Goal: Information Seeking & Learning: Learn about a topic

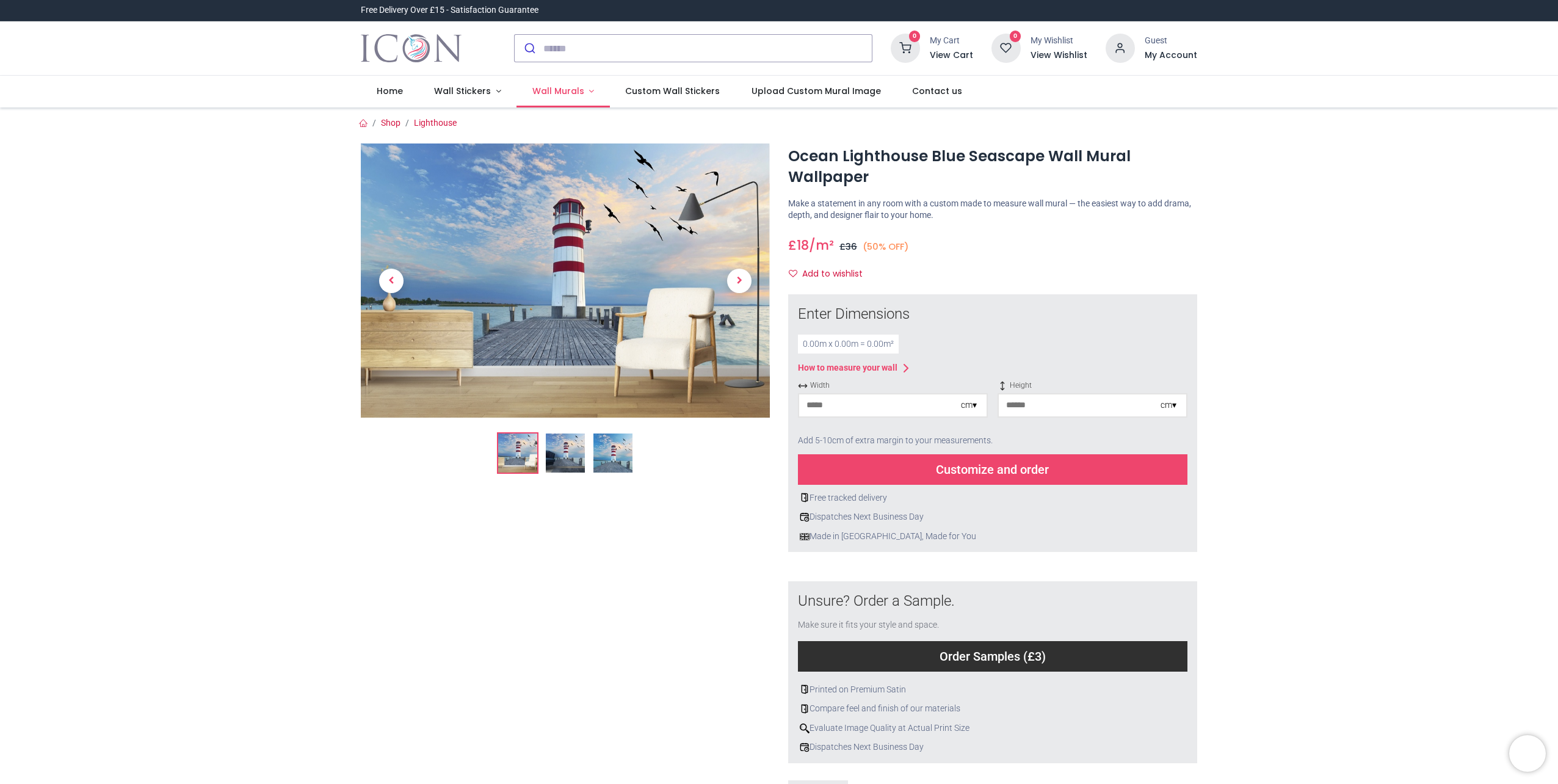
click at [589, 88] on link "Wall Murals" at bounding box center [563, 91] width 93 height 32
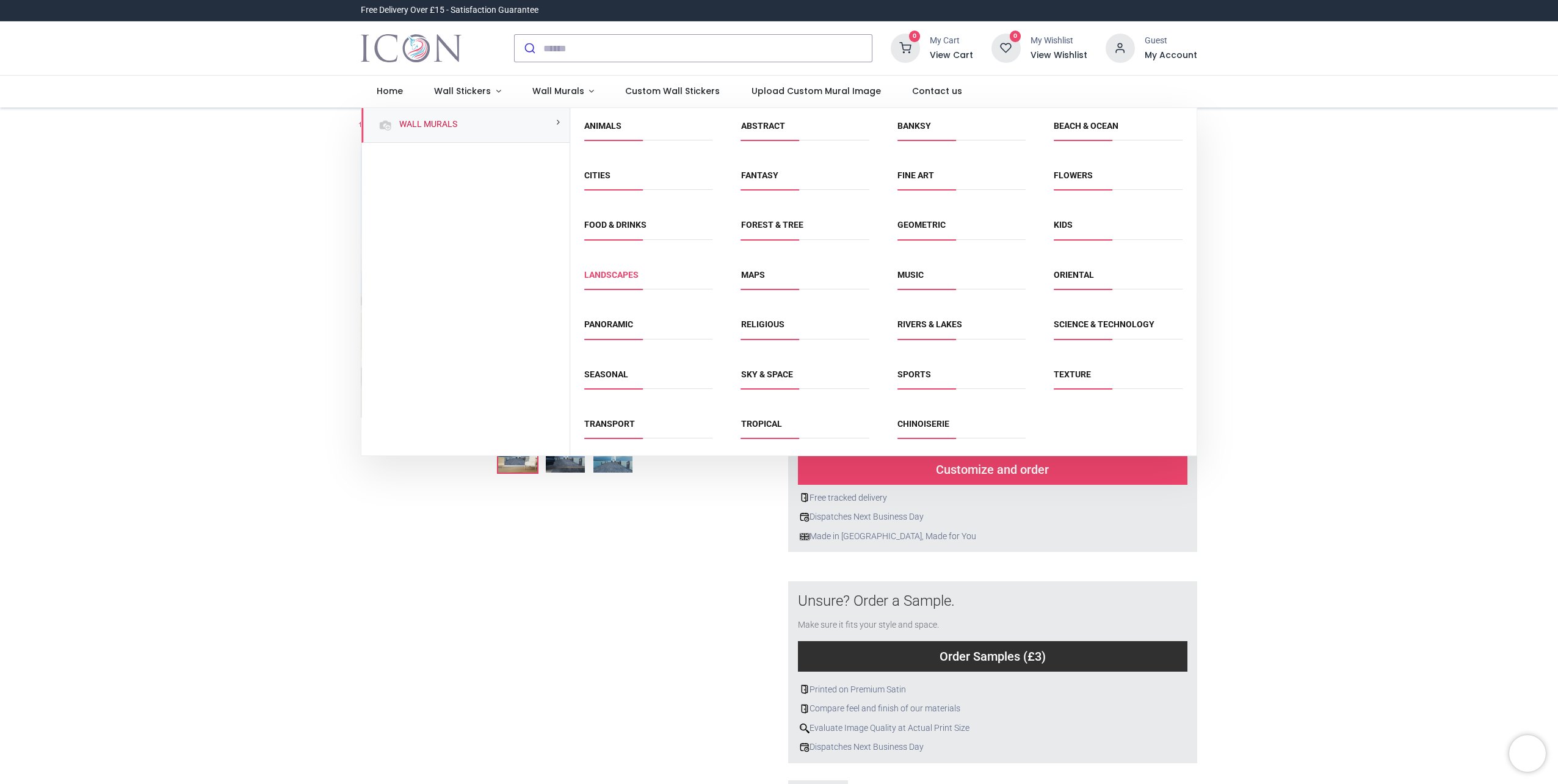
click at [619, 273] on link "Landscapes" at bounding box center [612, 274] width 55 height 10
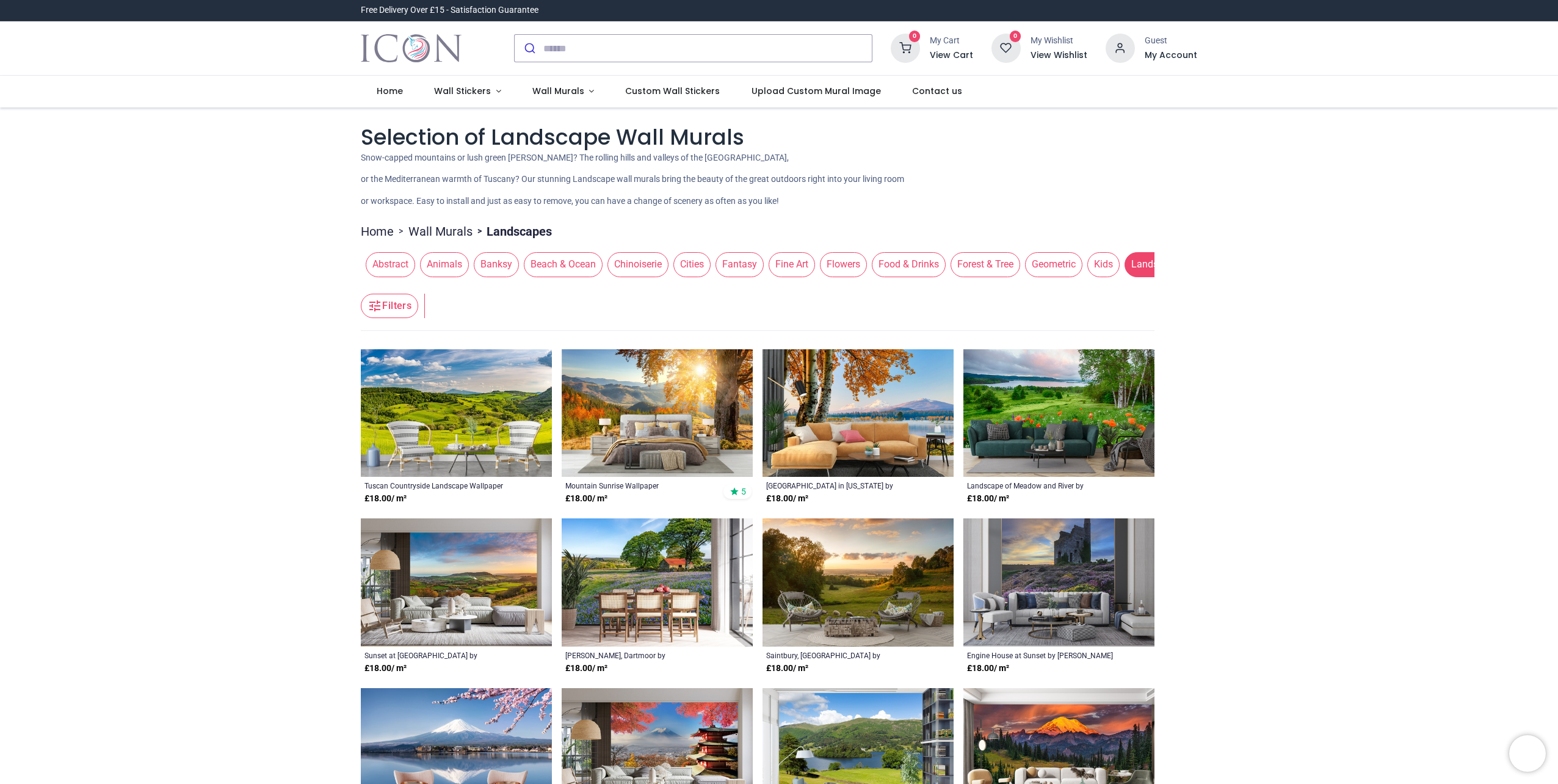
drag, startPoint x: 720, startPoint y: 284, endPoint x: 805, endPoint y: 285, distance: 85.0
click at [805, 285] on header "Filters Filters" at bounding box center [758, 306] width 794 height 49
click at [828, 273] on span "Flowers" at bounding box center [844, 264] width 47 height 25
drag, startPoint x: 862, startPoint y: 285, endPoint x: 979, endPoint y: 282, distance: 117.0
click at [986, 287] on header "Filters Filters" at bounding box center [758, 306] width 794 height 49
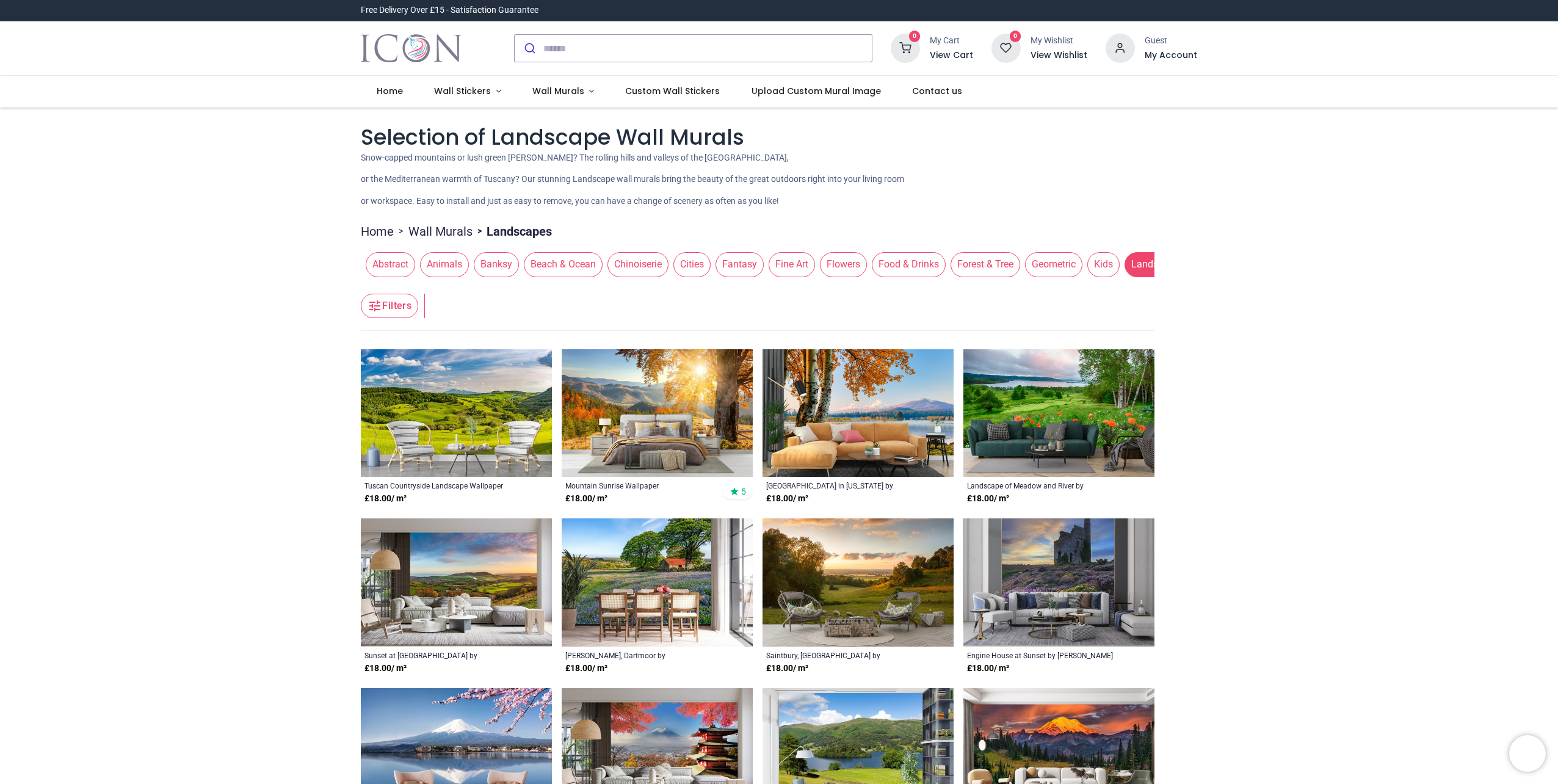
drag, startPoint x: 686, startPoint y: 284, endPoint x: 888, endPoint y: 291, distance: 202.1
click at [888, 291] on header "Filters Filters" at bounding box center [758, 306] width 794 height 49
click at [560, 84] on link "Wall Murals" at bounding box center [563, 91] width 93 height 32
click at [560, 89] on span "Wall Murals" at bounding box center [558, 90] width 52 height 12
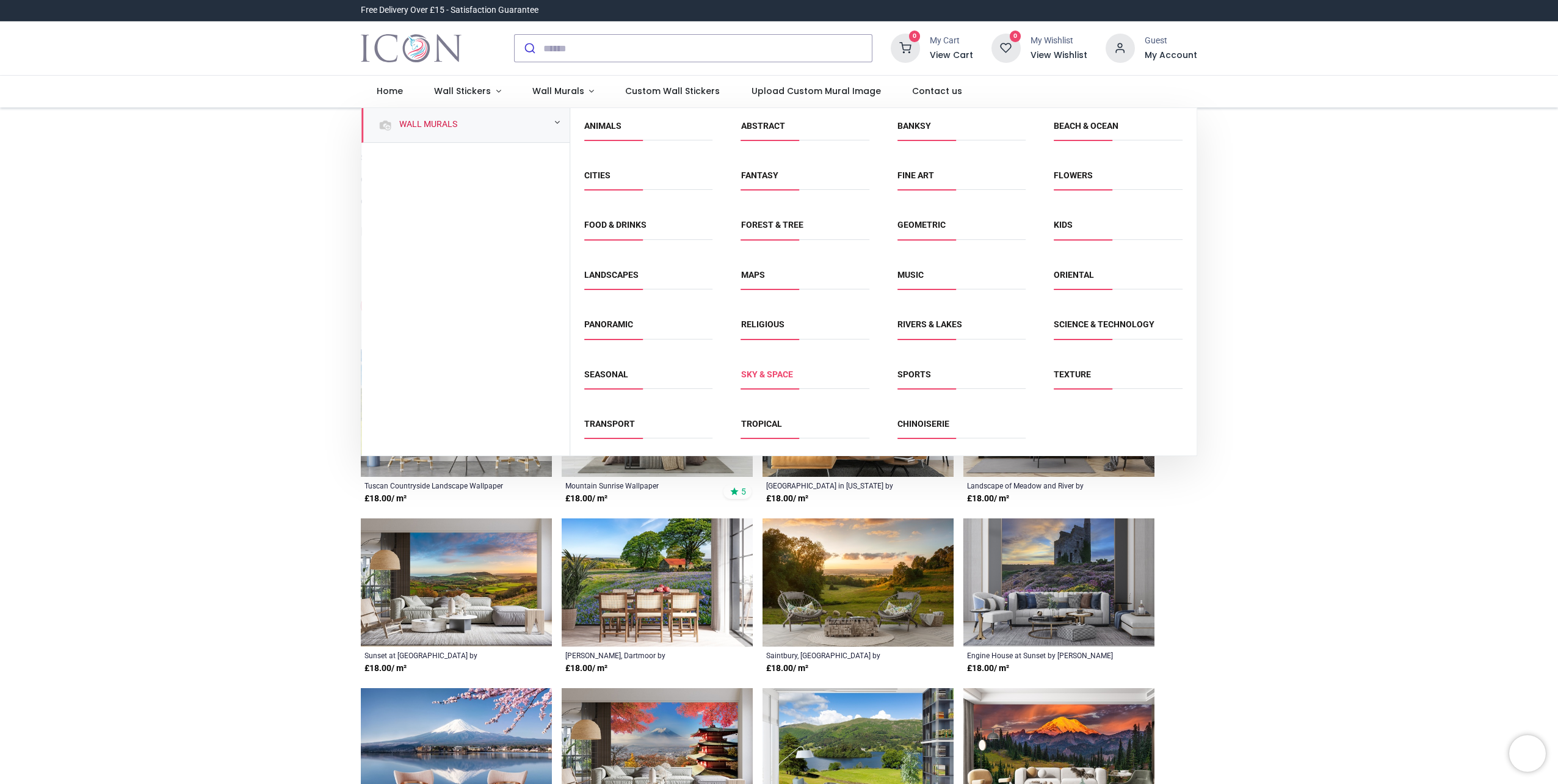
click at [760, 375] on link "Sky & Space" at bounding box center [767, 374] width 52 height 10
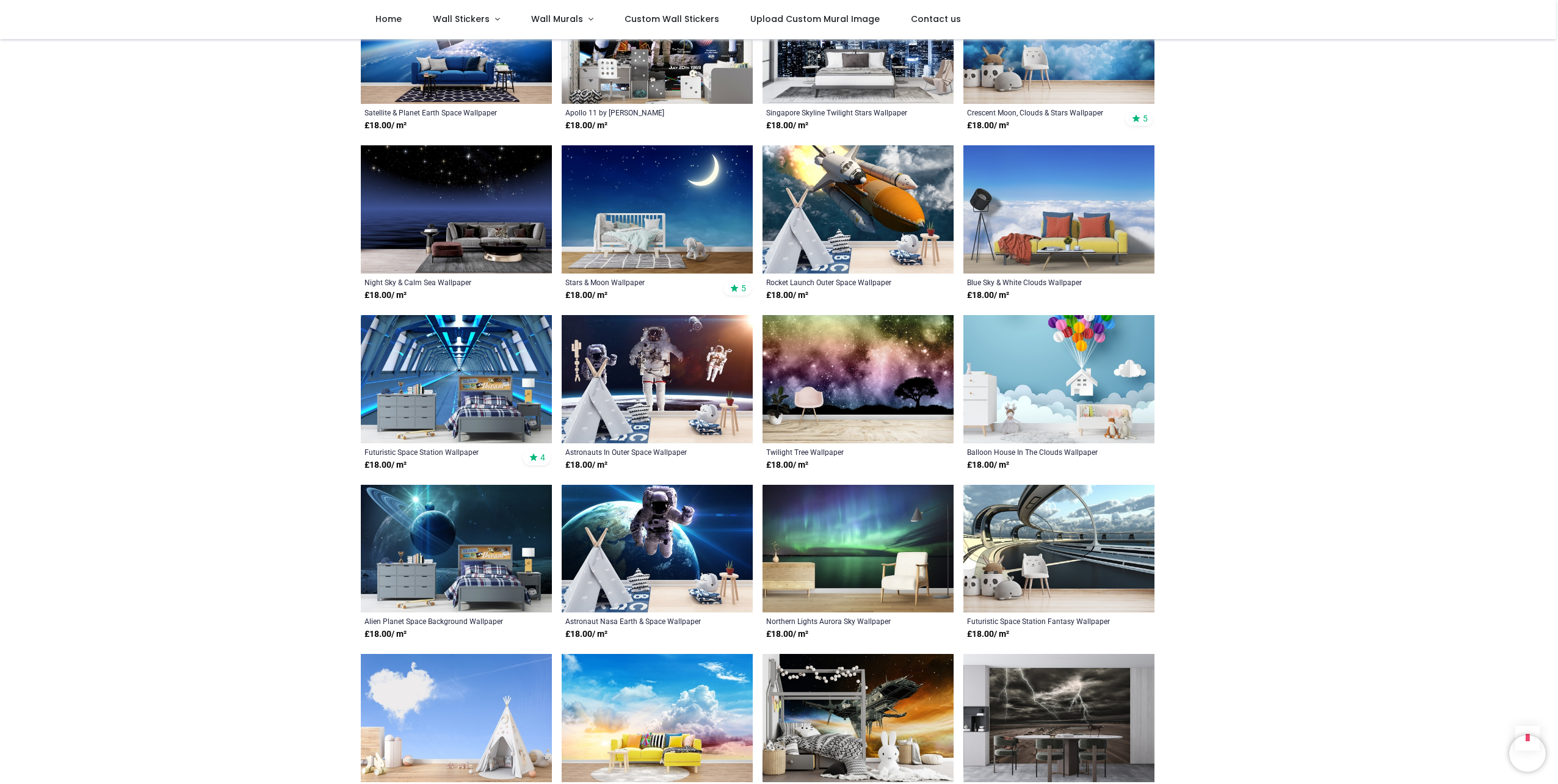
scroll to position [1893, 0]
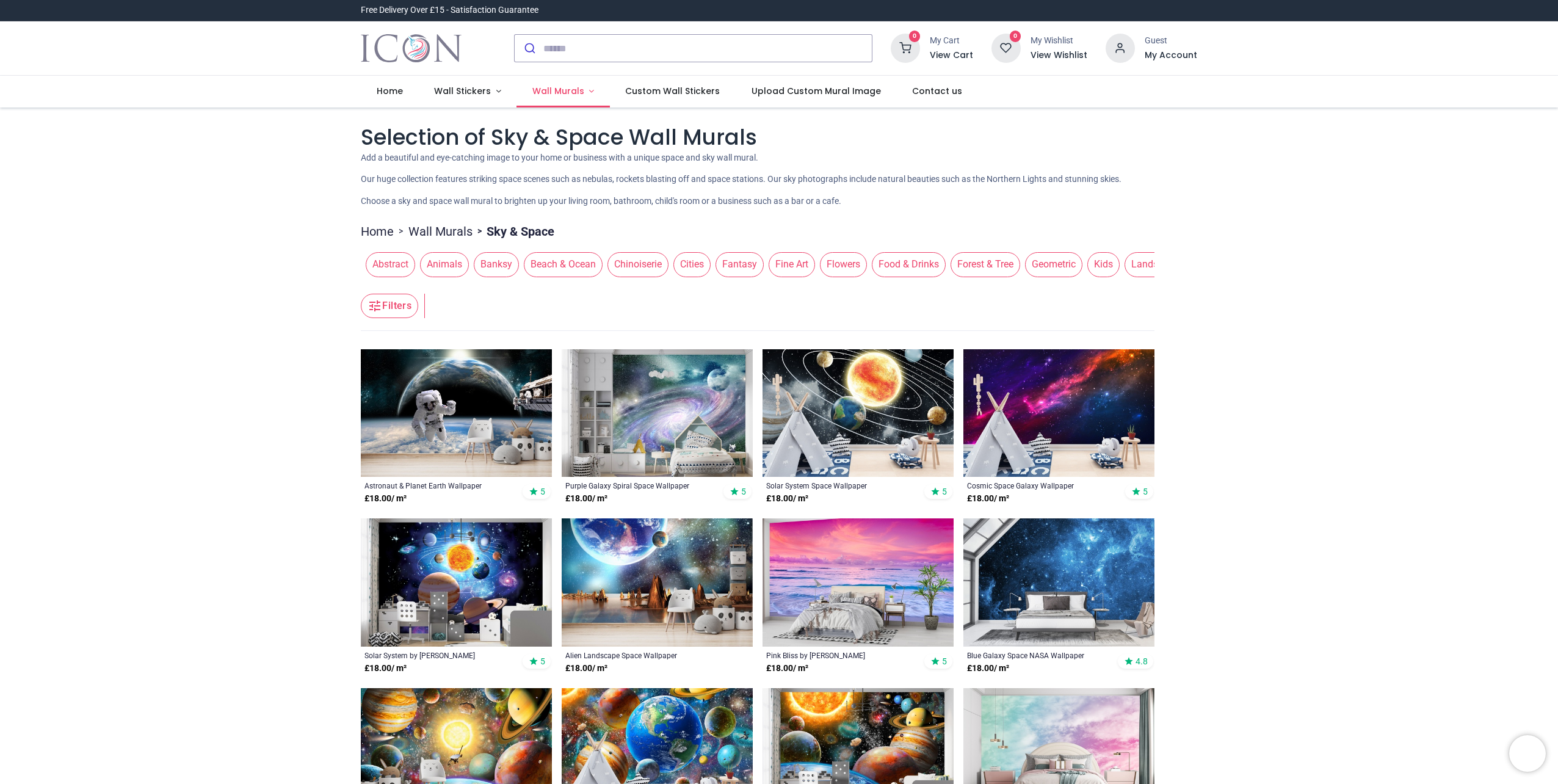
click at [563, 90] on span "Wall Murals" at bounding box center [558, 90] width 52 height 12
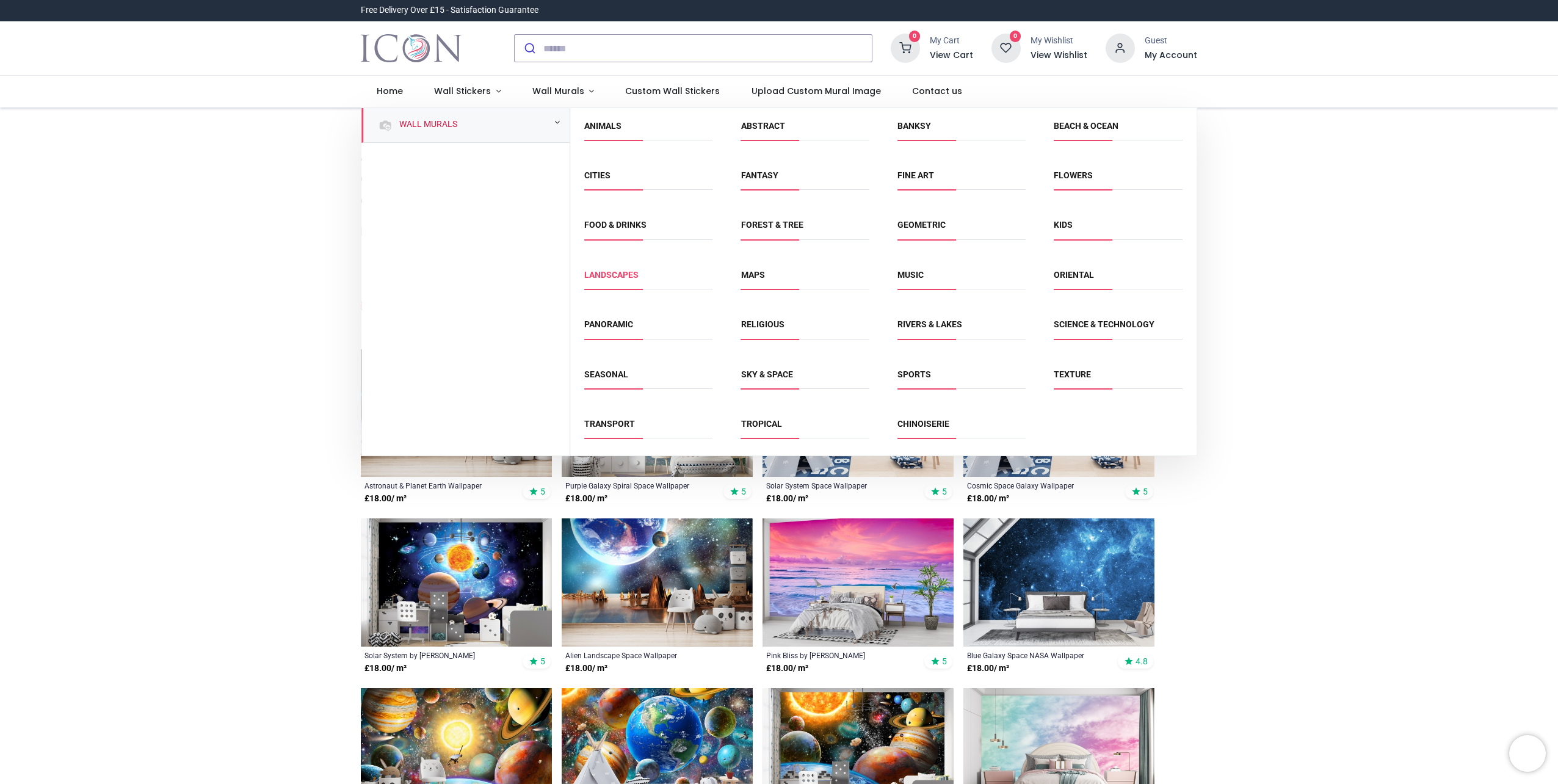
click at [624, 277] on link "Landscapes" at bounding box center [612, 274] width 55 height 10
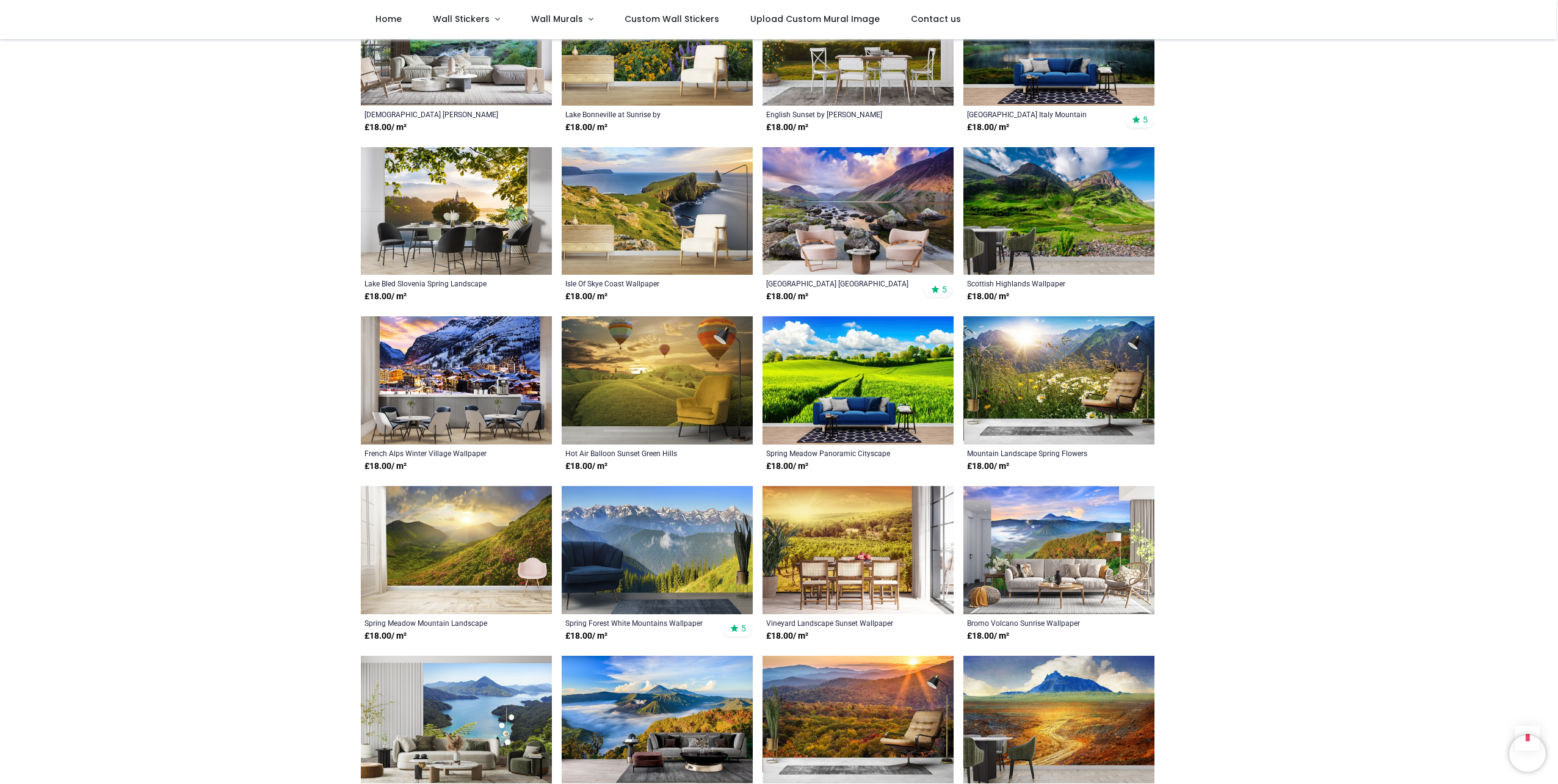
scroll to position [1771, 0]
